Goal: Information Seeking & Learning: Learn about a topic

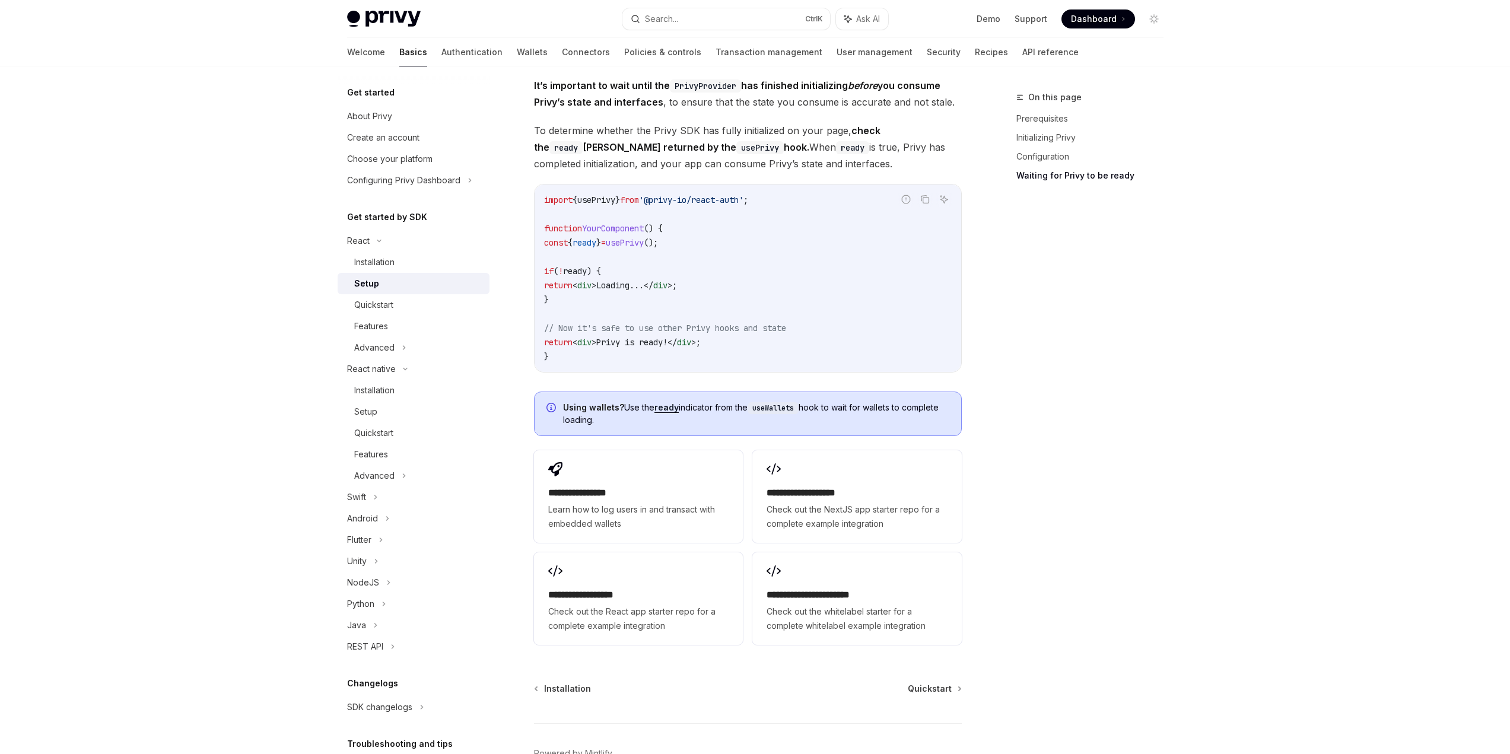
scroll to position [1110, 0]
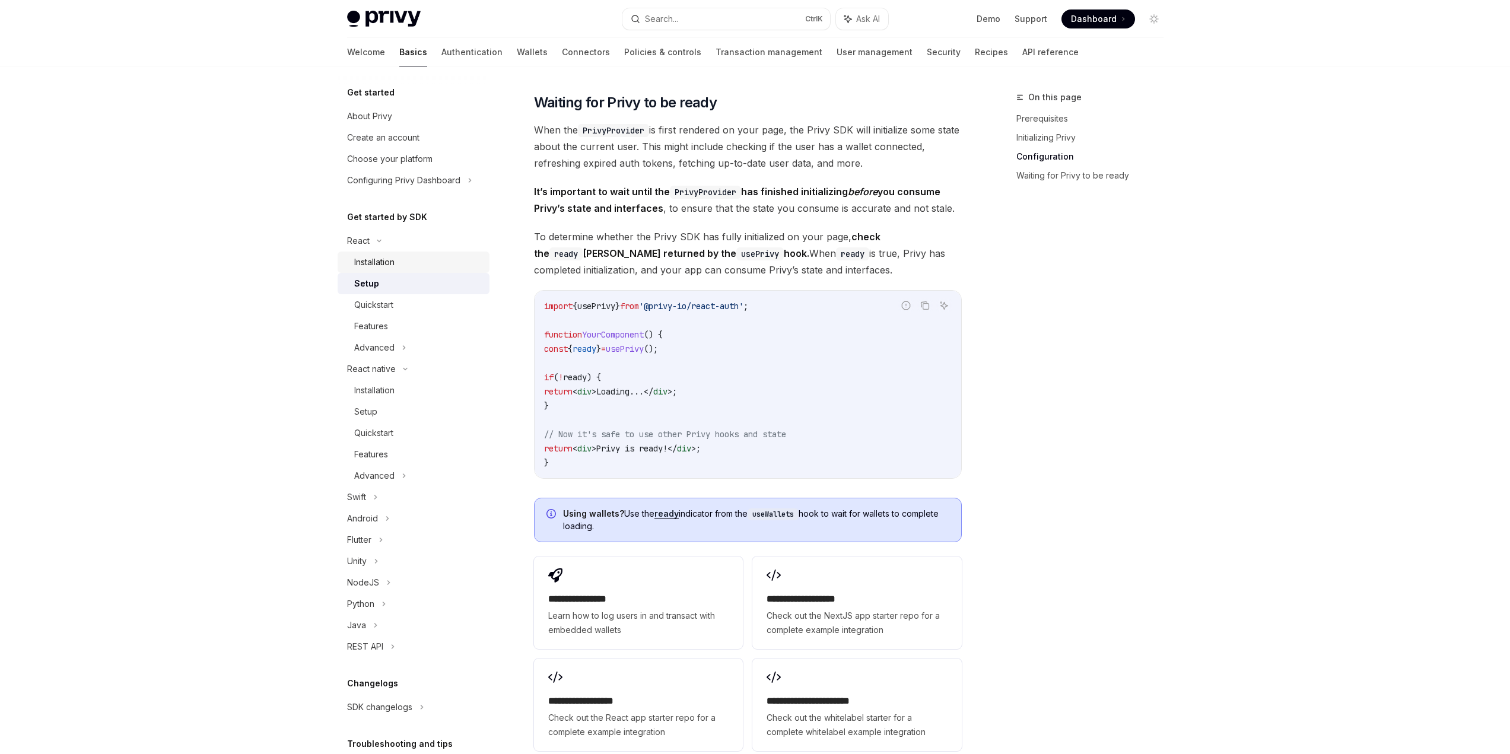
click at [387, 265] on div "Installation" at bounding box center [374, 262] width 40 height 14
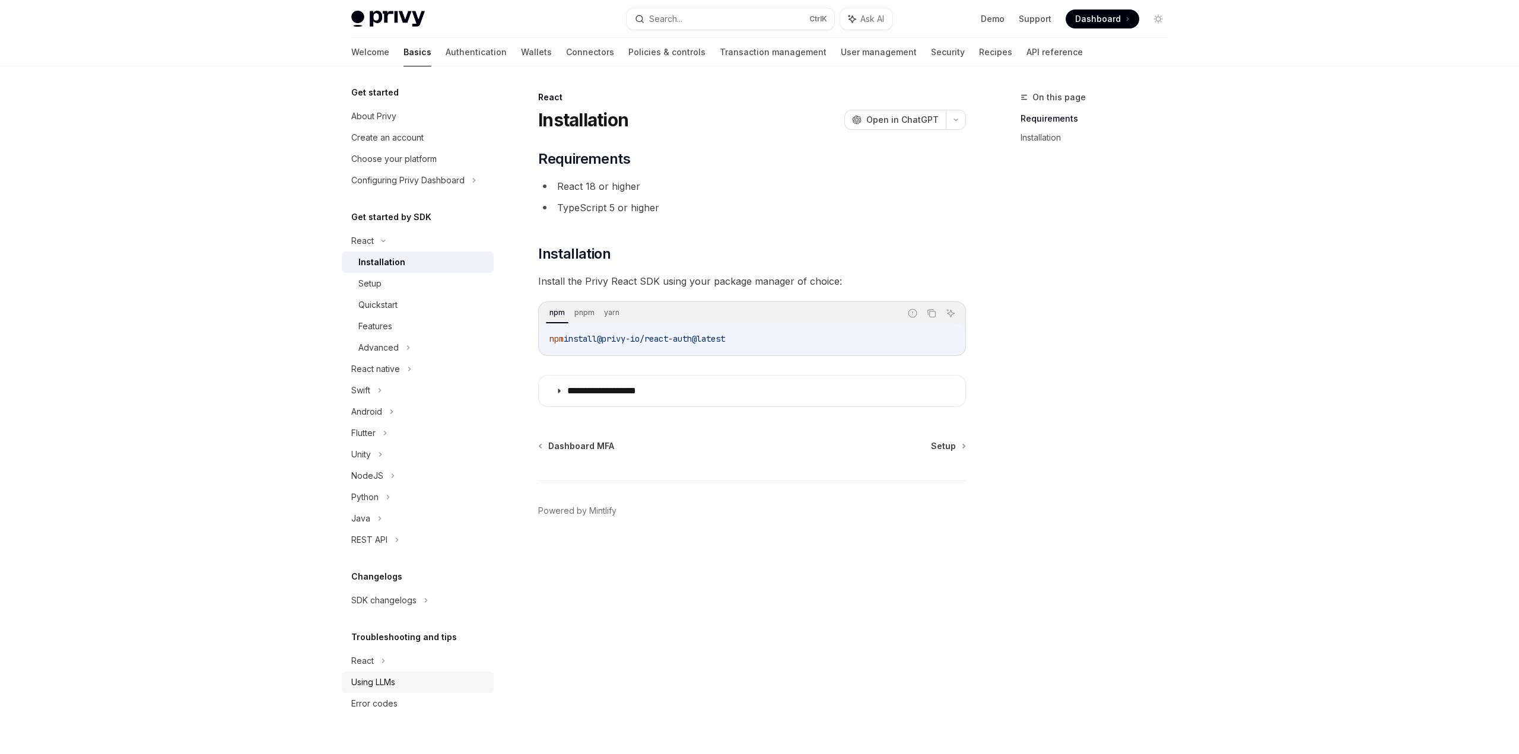
click at [388, 688] on div "Using LLMs" at bounding box center [373, 682] width 44 height 14
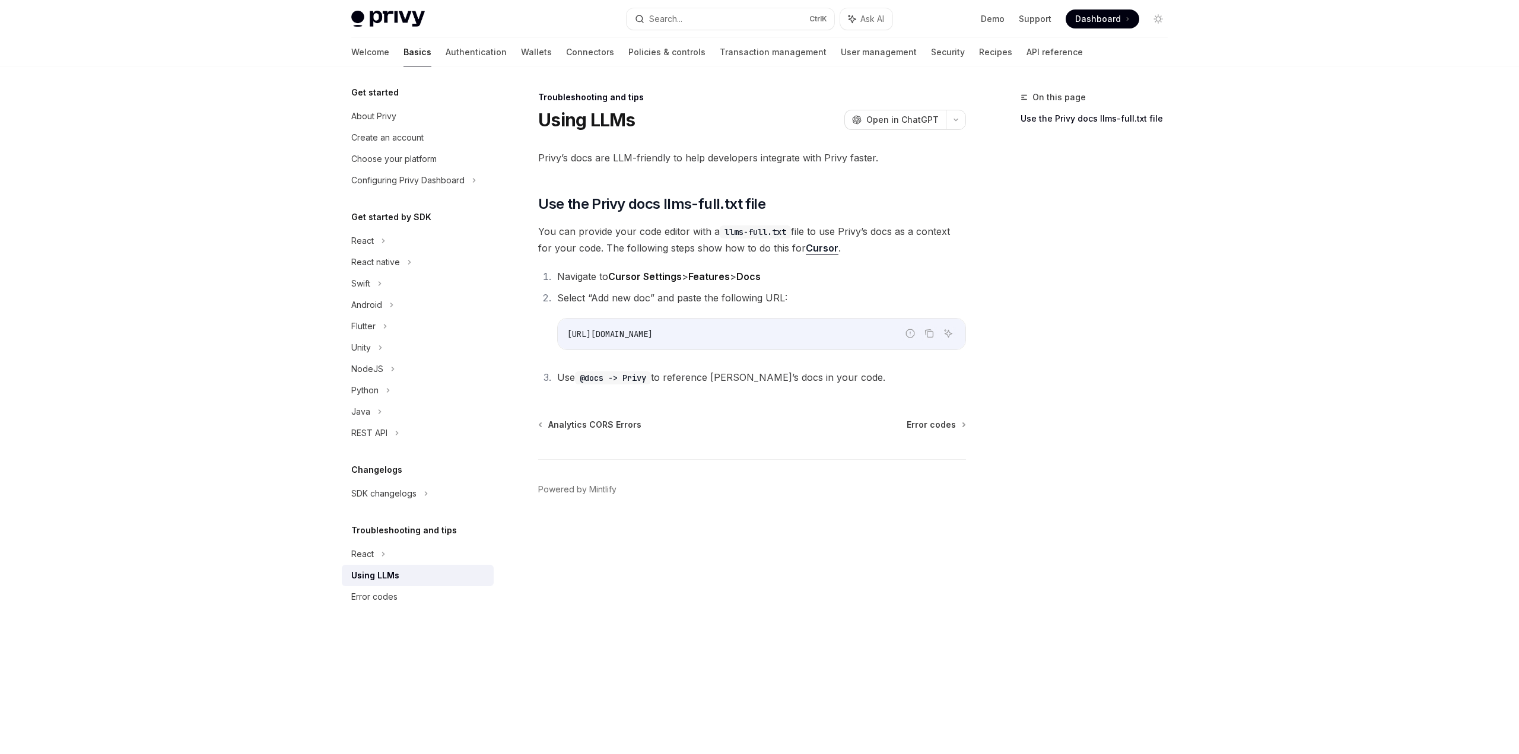
drag, startPoint x: 567, startPoint y: 334, endPoint x: 746, endPoint y: 327, distance: 178.8
click at [746, 327] on code "https://docs.privy.io/llms-full.txt" at bounding box center [761, 334] width 389 height 14
copy span "https://docs.privy.io/llms-full.txt"
click at [979, 53] on link "Recipes" at bounding box center [995, 52] width 33 height 28
click at [385, 233] on div "React" at bounding box center [418, 240] width 152 height 21
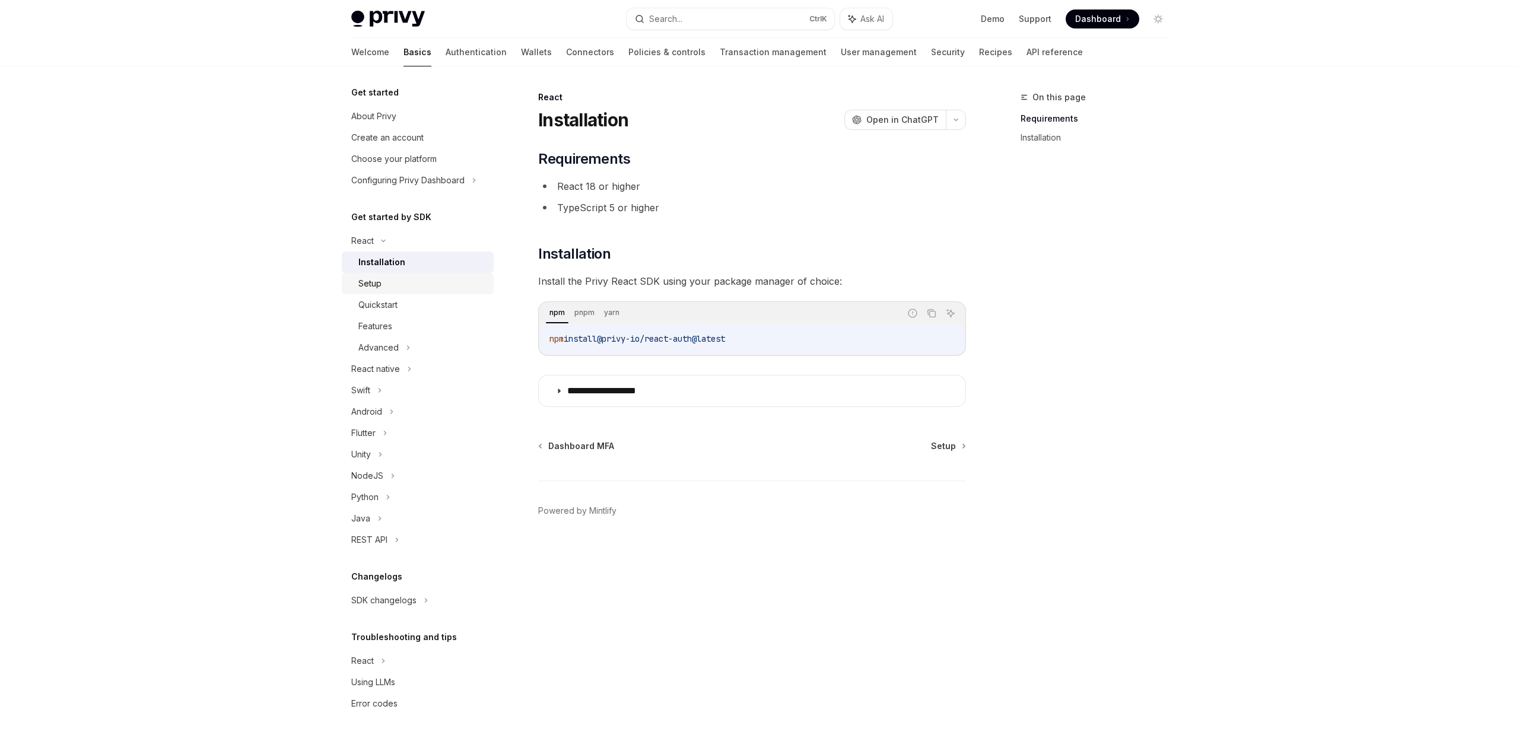
click at [393, 288] on div "Setup" at bounding box center [422, 284] width 128 height 14
type textarea "*"
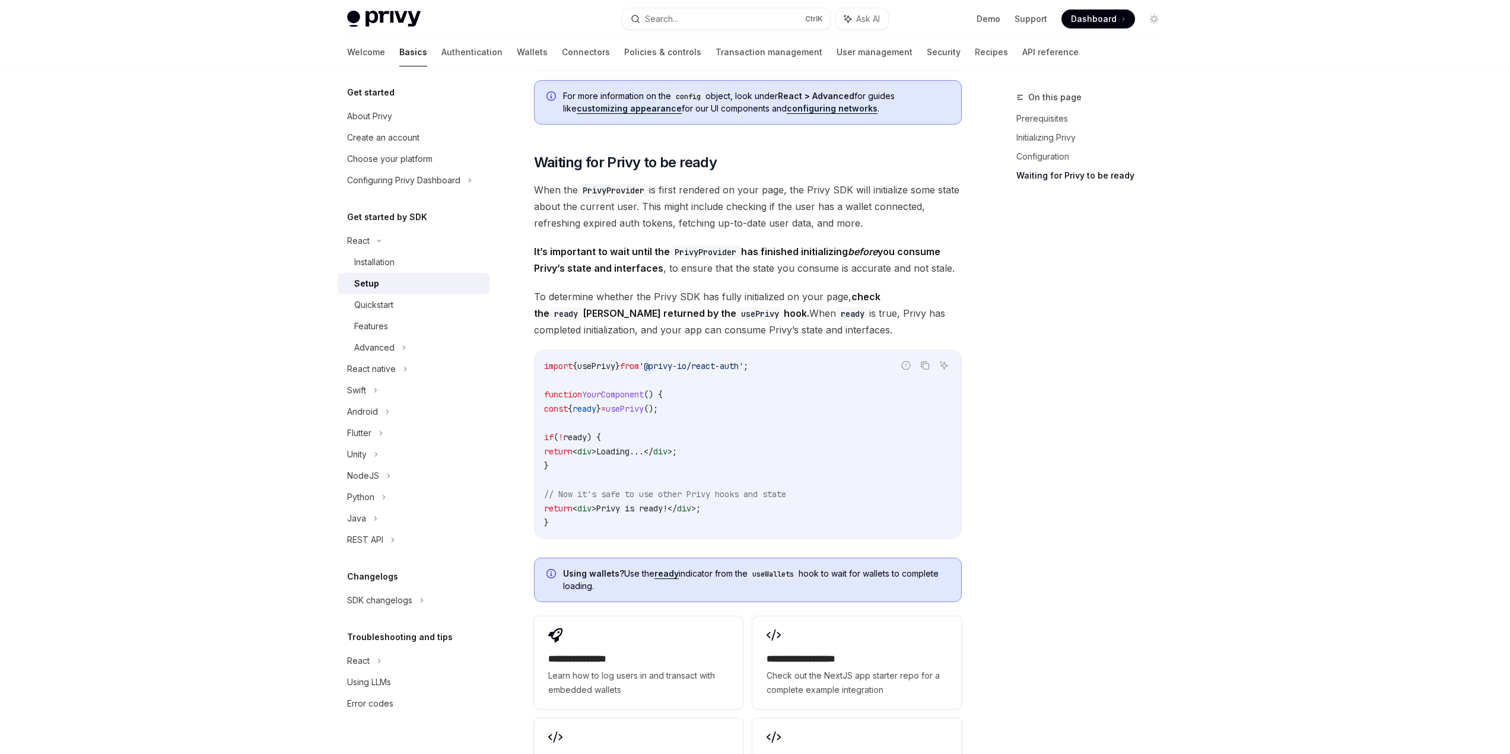
scroll to position [1306, 0]
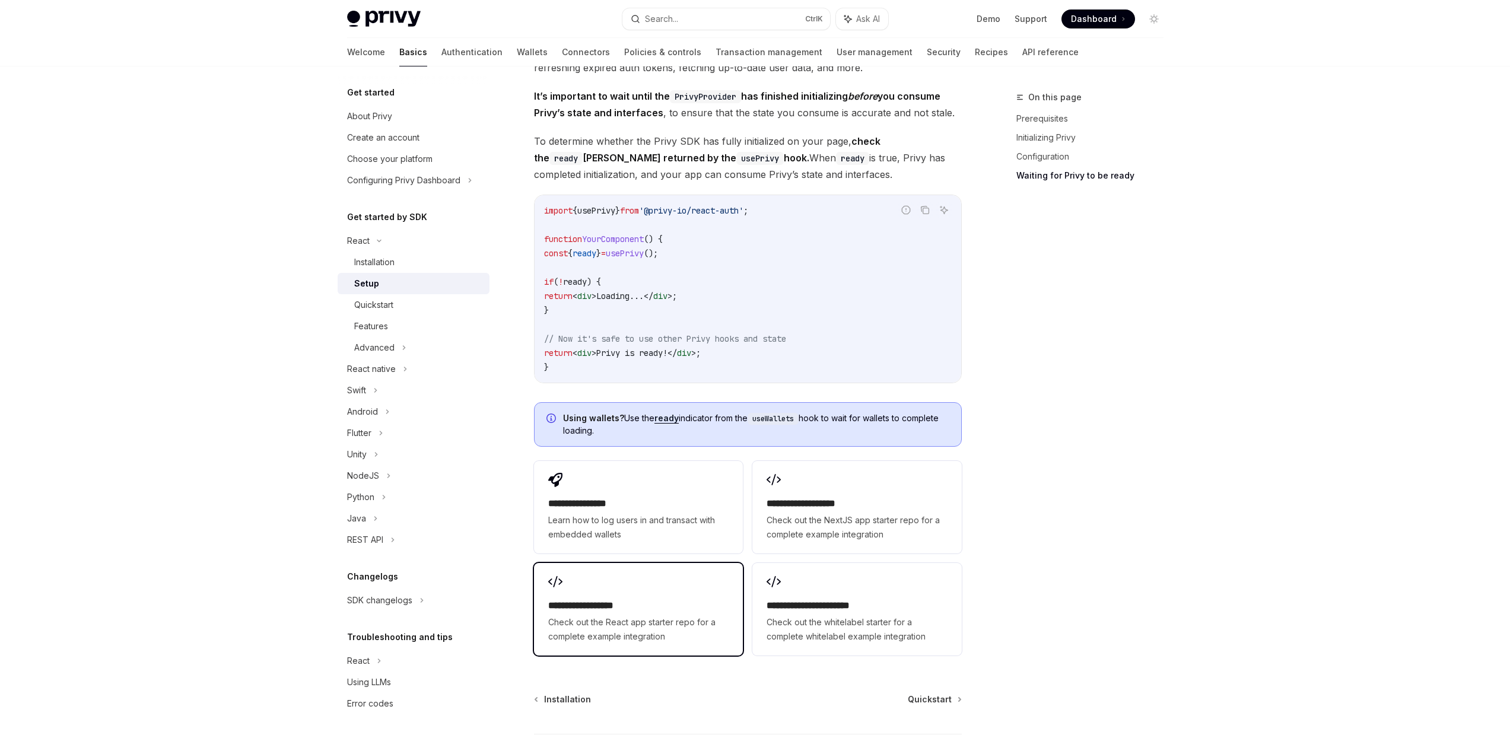
click at [604, 597] on div "**********" at bounding box center [638, 609] width 209 height 93
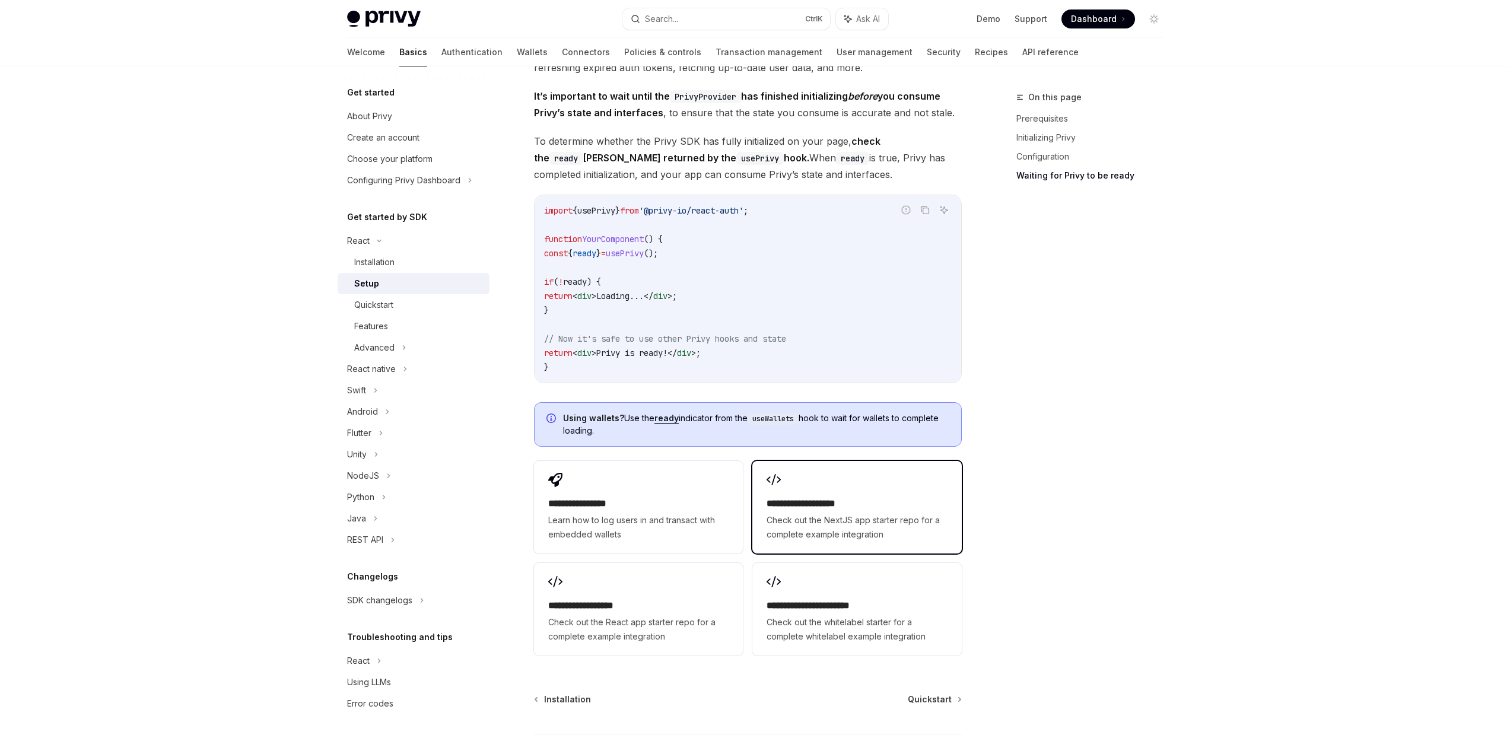
click at [821, 504] on h2 "**********" at bounding box center [857, 504] width 180 height 14
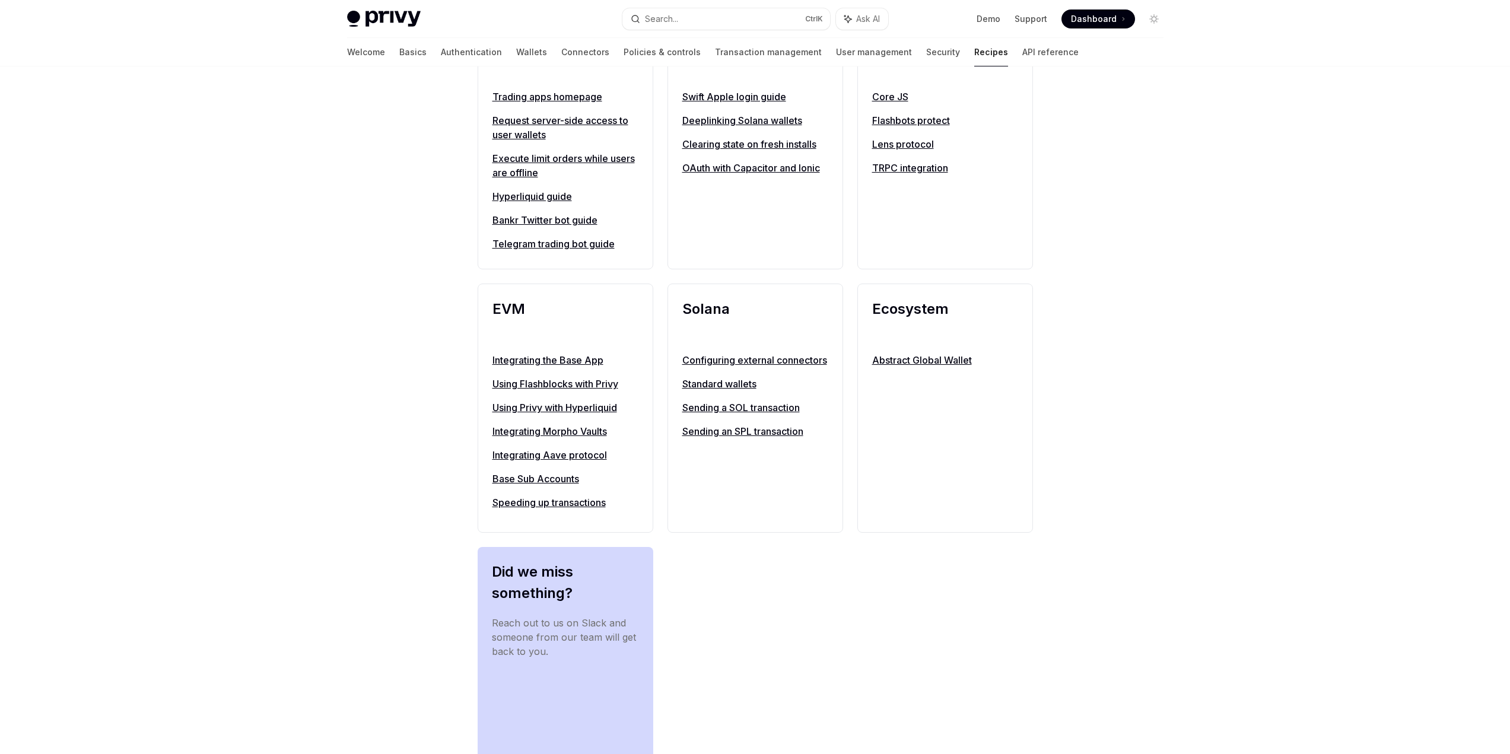
scroll to position [1190, 0]
